Goal: Task Accomplishment & Management: Use online tool/utility

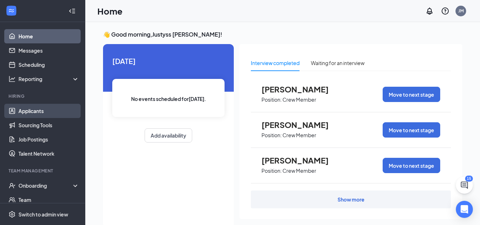
click at [53, 112] on link "Applicants" at bounding box center [48, 111] width 61 height 14
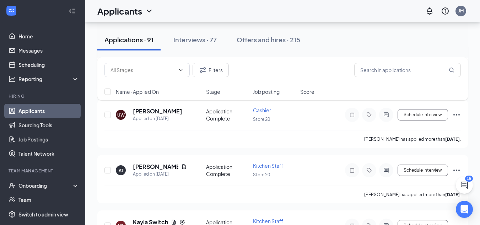
scroll to position [355, 0]
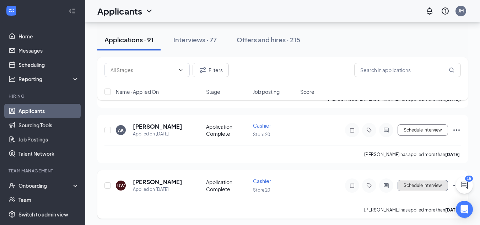
click at [429, 186] on button "Schedule Interview" at bounding box center [422, 185] width 50 height 11
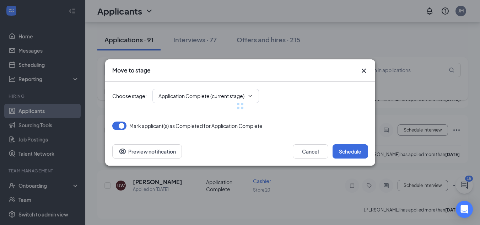
type input "Onsite Interview (next stage)"
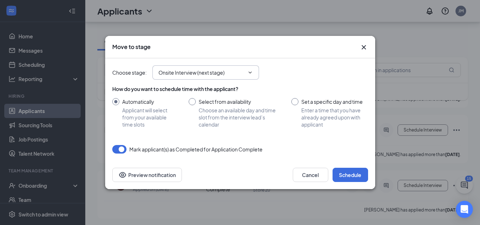
click at [248, 72] on icon "ChevronDown" at bounding box center [250, 73] width 6 height 6
click at [192, 101] on input "Select from availability Choose an available day and time slot from the intervi…" at bounding box center [233, 113] width 89 height 30
radio input "true"
radio input "false"
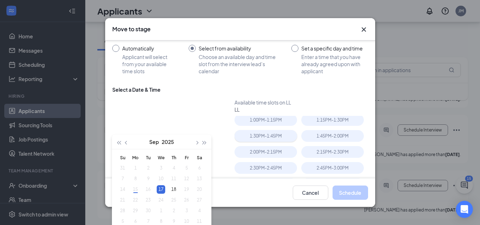
scroll to position [0, 0]
click at [165, 191] on td "17" at bounding box center [160, 189] width 13 height 11
click at [162, 194] on td "17" at bounding box center [160, 189] width 13 height 11
click at [162, 187] on div "17" at bounding box center [161, 189] width 9 height 9
type input "[DATE]"
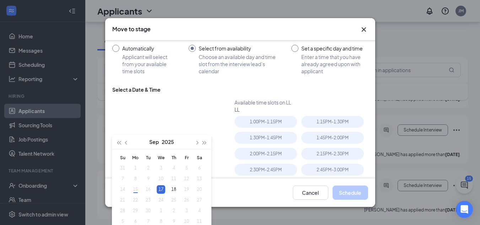
click at [259, 192] on div "Cancel Schedule Preview notification" at bounding box center [240, 192] width 256 height 14
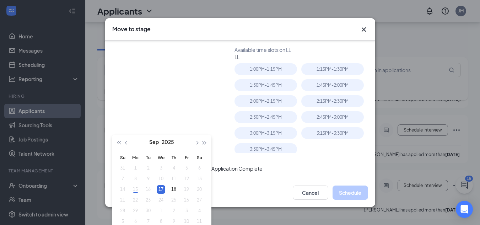
scroll to position [89, 0]
click at [357, 63] on div "1:15PM - 1:30PM" at bounding box center [334, 70] width 67 height 16
click at [278, 99] on div "2:00PM - 2:15PM" at bounding box center [265, 100] width 62 height 12
click at [353, 183] on div "Cancel Schedule Preview notification" at bounding box center [240, 192] width 270 height 28
click at [347, 192] on button "Schedule" at bounding box center [350, 192] width 36 height 14
